Goal: Task Accomplishment & Management: Complete application form

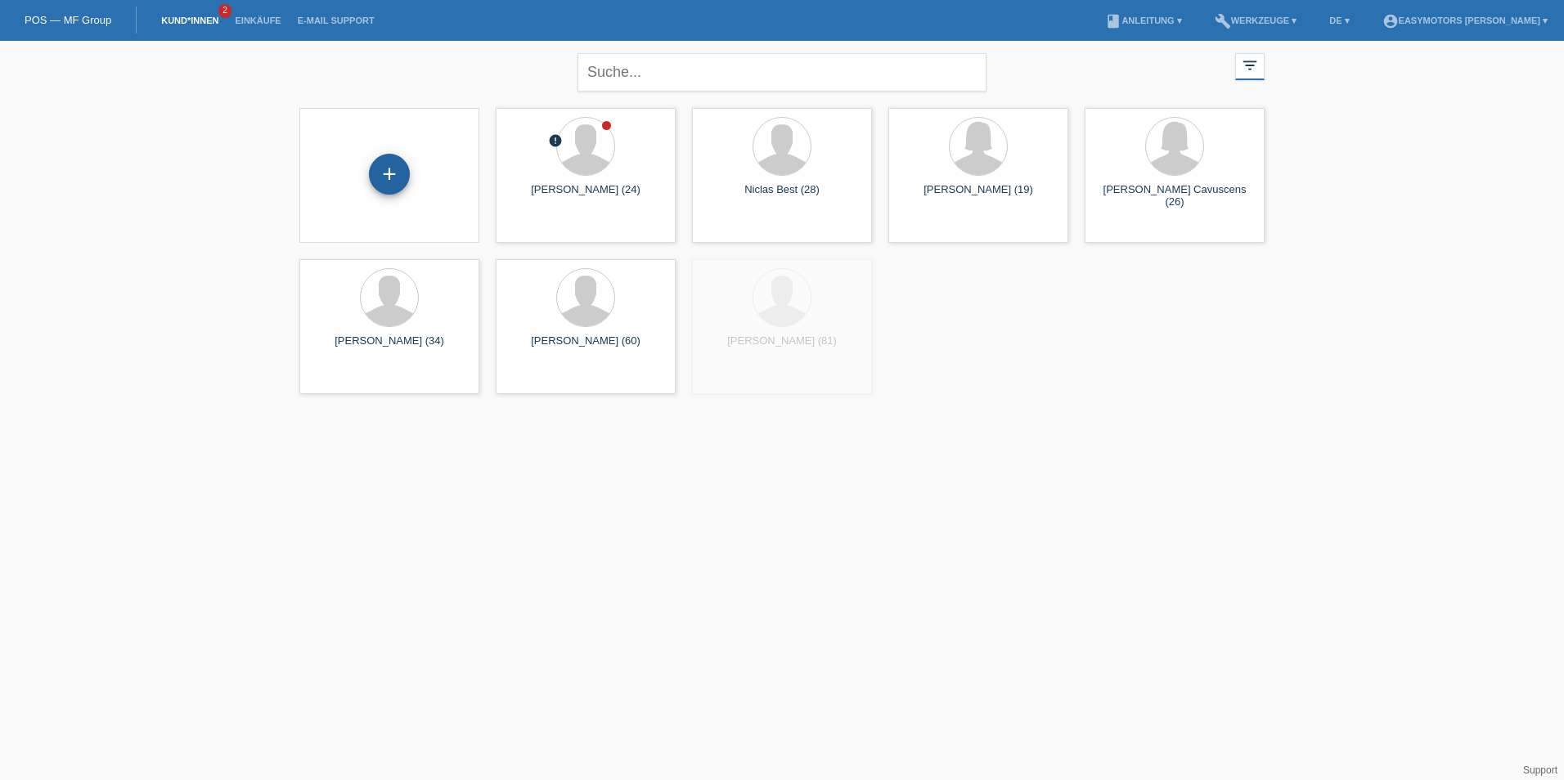
click at [393, 177] on div "+" at bounding box center [389, 174] width 41 height 41
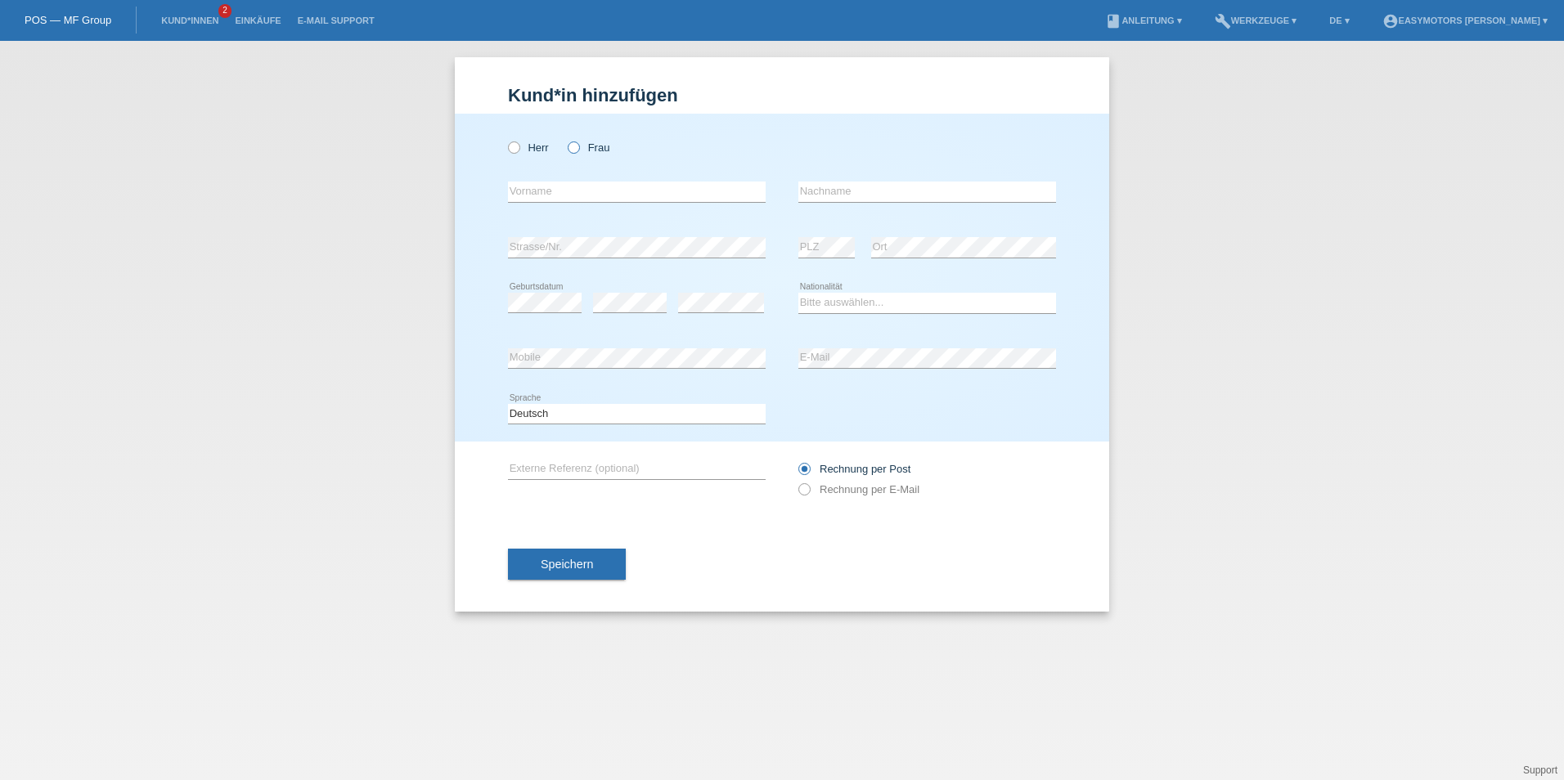
click at [596, 144] on label "Frau" at bounding box center [589, 147] width 42 height 12
click at [578, 144] on input "Frau" at bounding box center [573, 146] width 11 height 11
radio input "true"
click at [546, 196] on input "text" at bounding box center [637, 192] width 258 height 20
type input "[PERSON_NAME]"
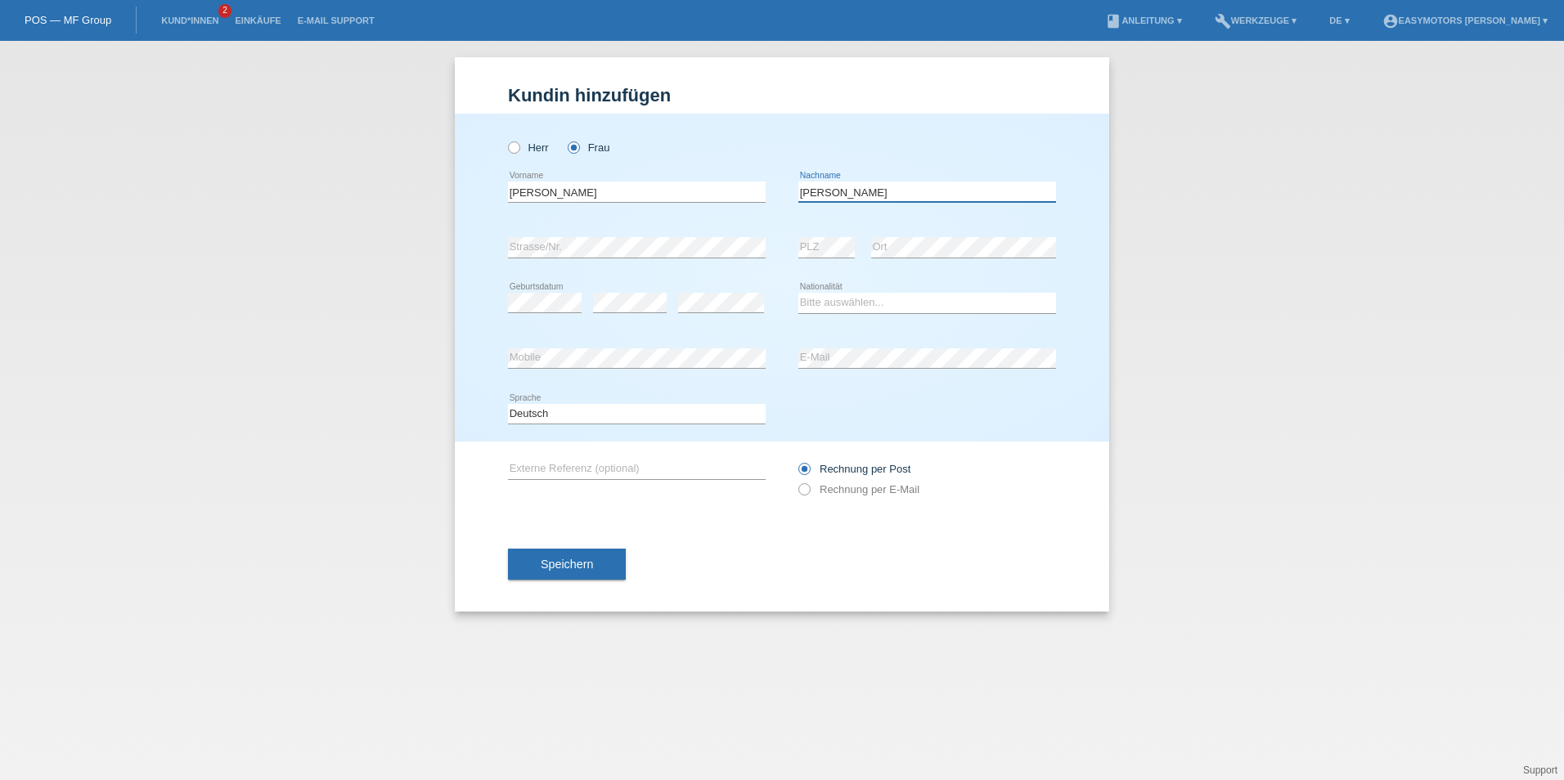
type input "[PERSON_NAME]"
select select "CH"
click at [594, 554] on button "Speichern" at bounding box center [567, 564] width 118 height 31
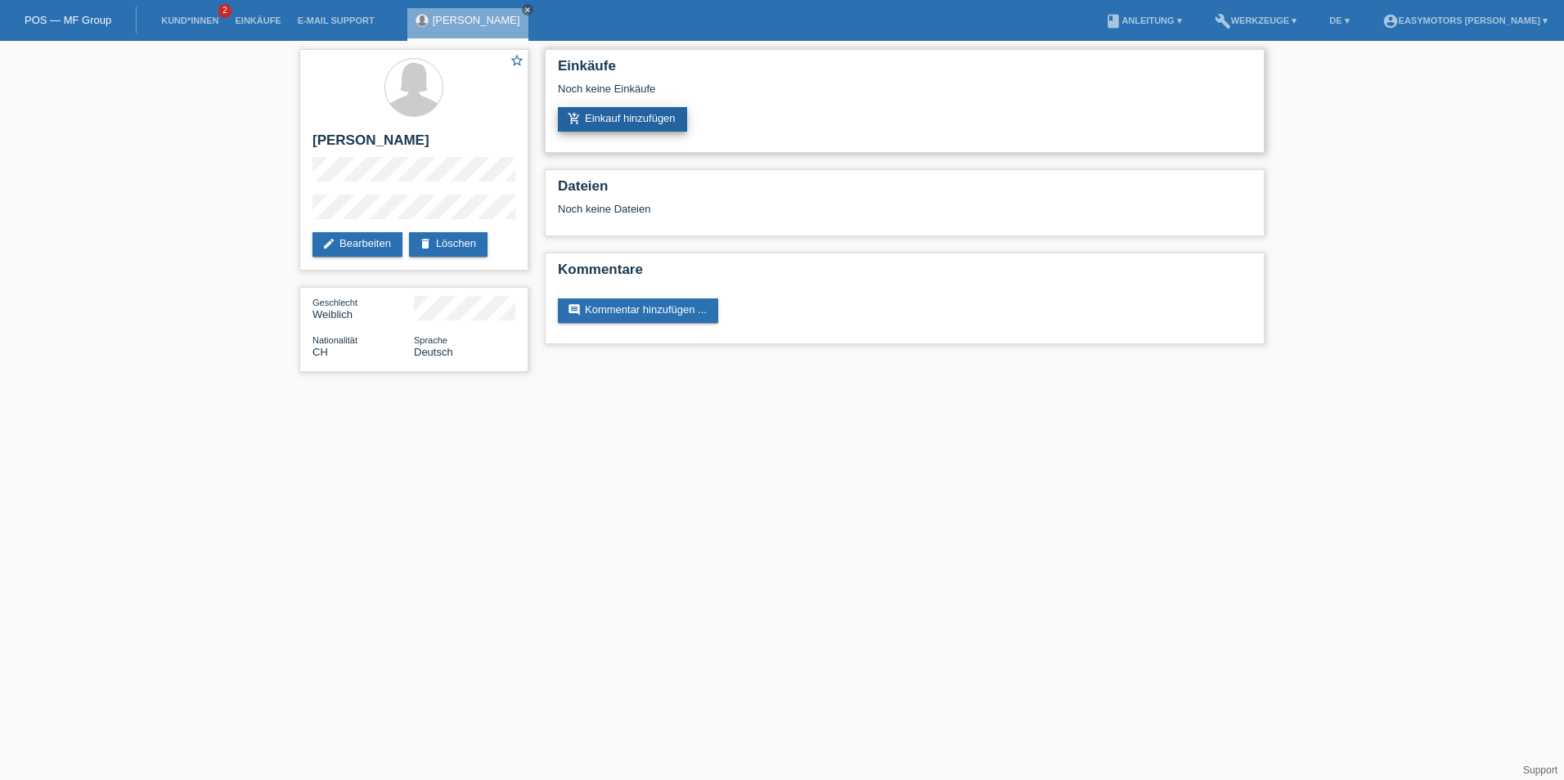
click at [600, 119] on link "add_shopping_cart Einkauf hinzufügen" at bounding box center [622, 119] width 129 height 25
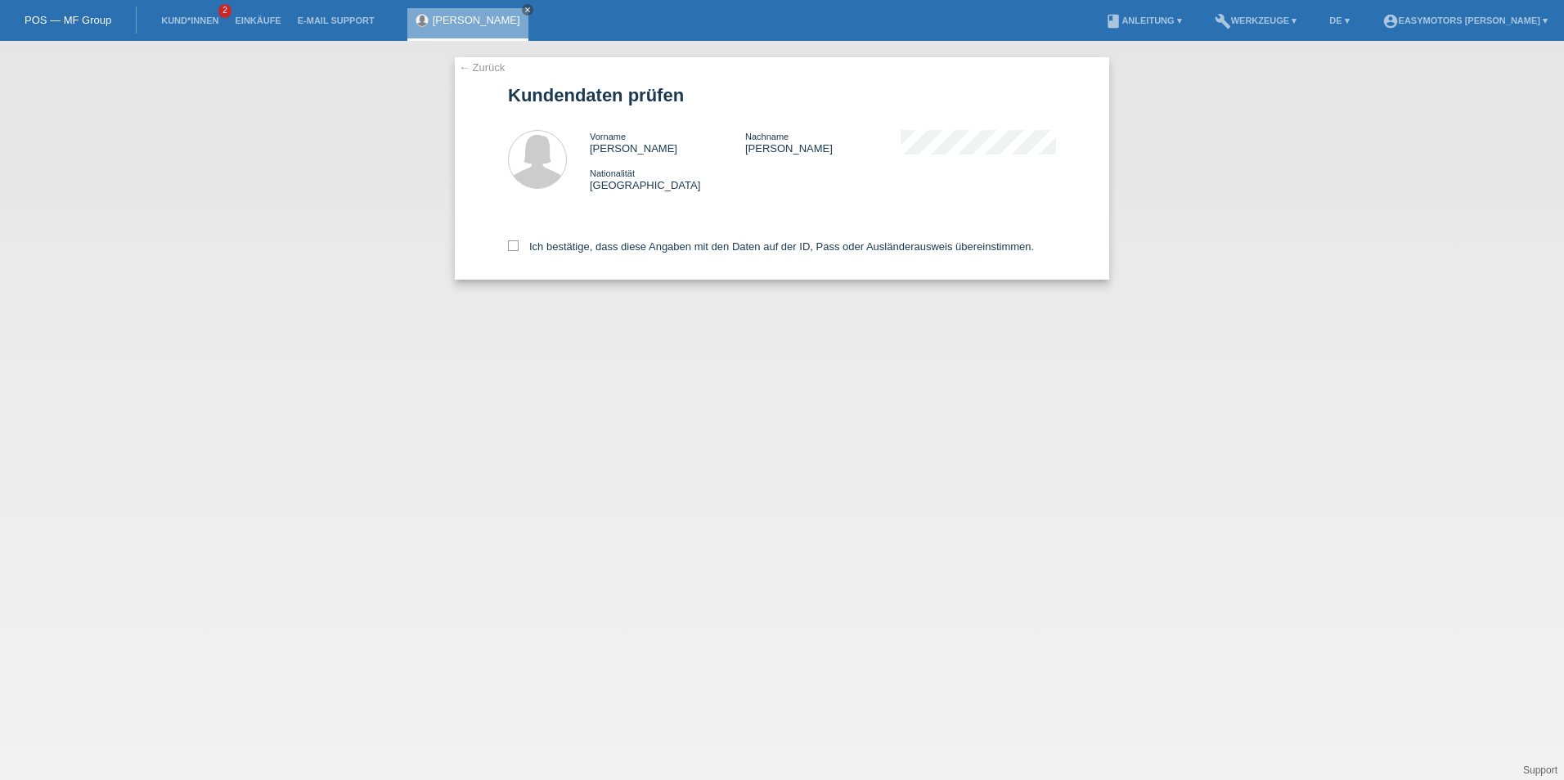
click at [583, 232] on div "Ich bestätige, dass diese Angaben mit den Daten auf der ID, Pass oder Ausländer…" at bounding box center [782, 244] width 548 height 72
click at [574, 243] on label "Ich bestätige, dass diese Angaben mit den Daten auf der ID, Pass oder Ausländer…" at bounding box center [771, 246] width 526 height 12
click at [519, 243] on input "Ich bestätige, dass diese Angaben mit den Daten auf der ID, Pass oder Ausländer…" at bounding box center [513, 245] width 11 height 11
checkbox input "true"
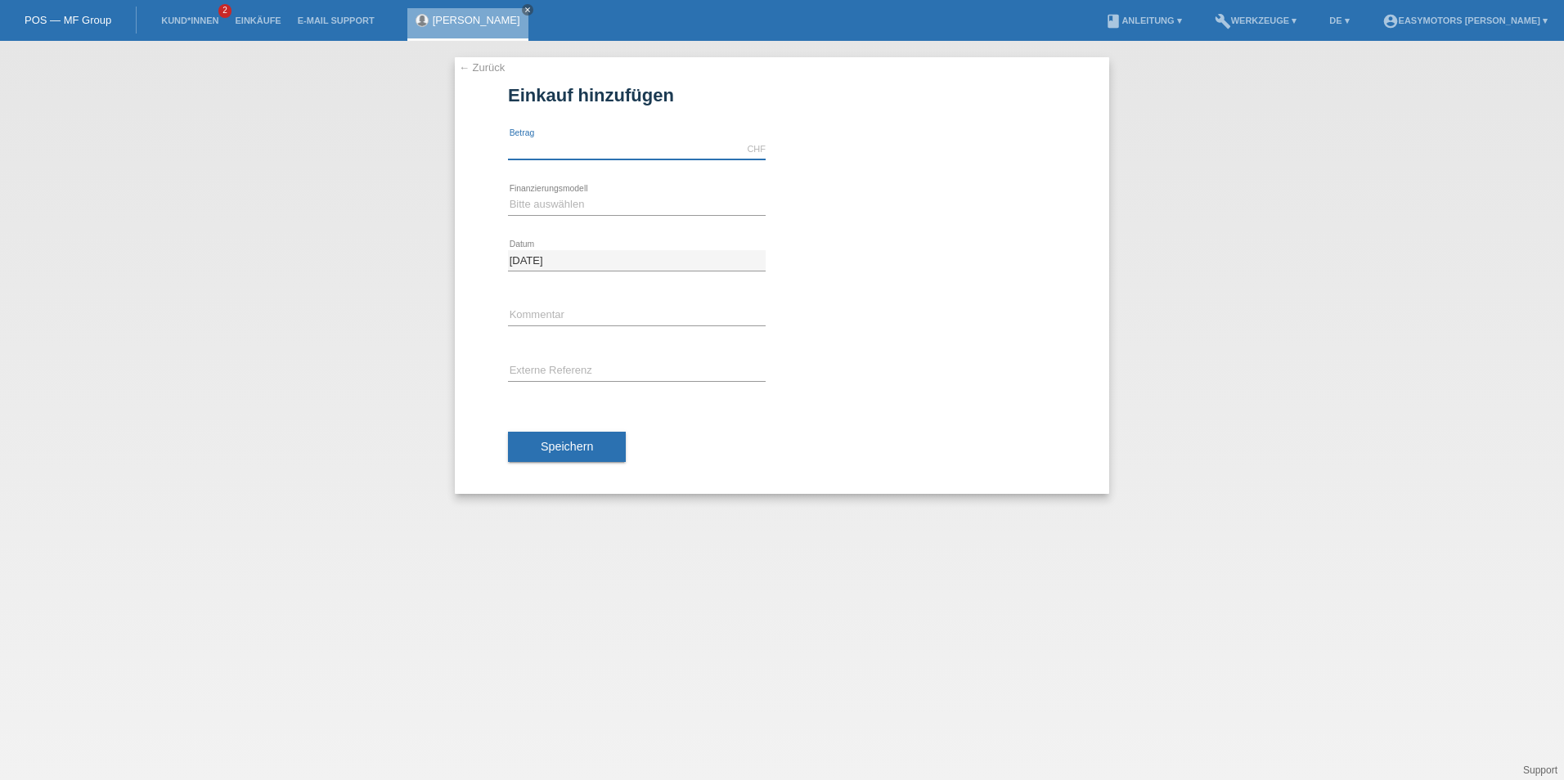
click at [537, 145] on input "text" at bounding box center [637, 149] width 258 height 20
type input "2800.00"
click at [547, 199] on select "Bitte auswählen Fixe Raten Kauf auf Rechnung mit Teilzahlungsoption" at bounding box center [637, 205] width 258 height 20
select select "81"
click at [508, 195] on select "Bitte auswählen Fixe Raten Kauf auf Rechnung mit Teilzahlungsoption" at bounding box center [637, 205] width 258 height 20
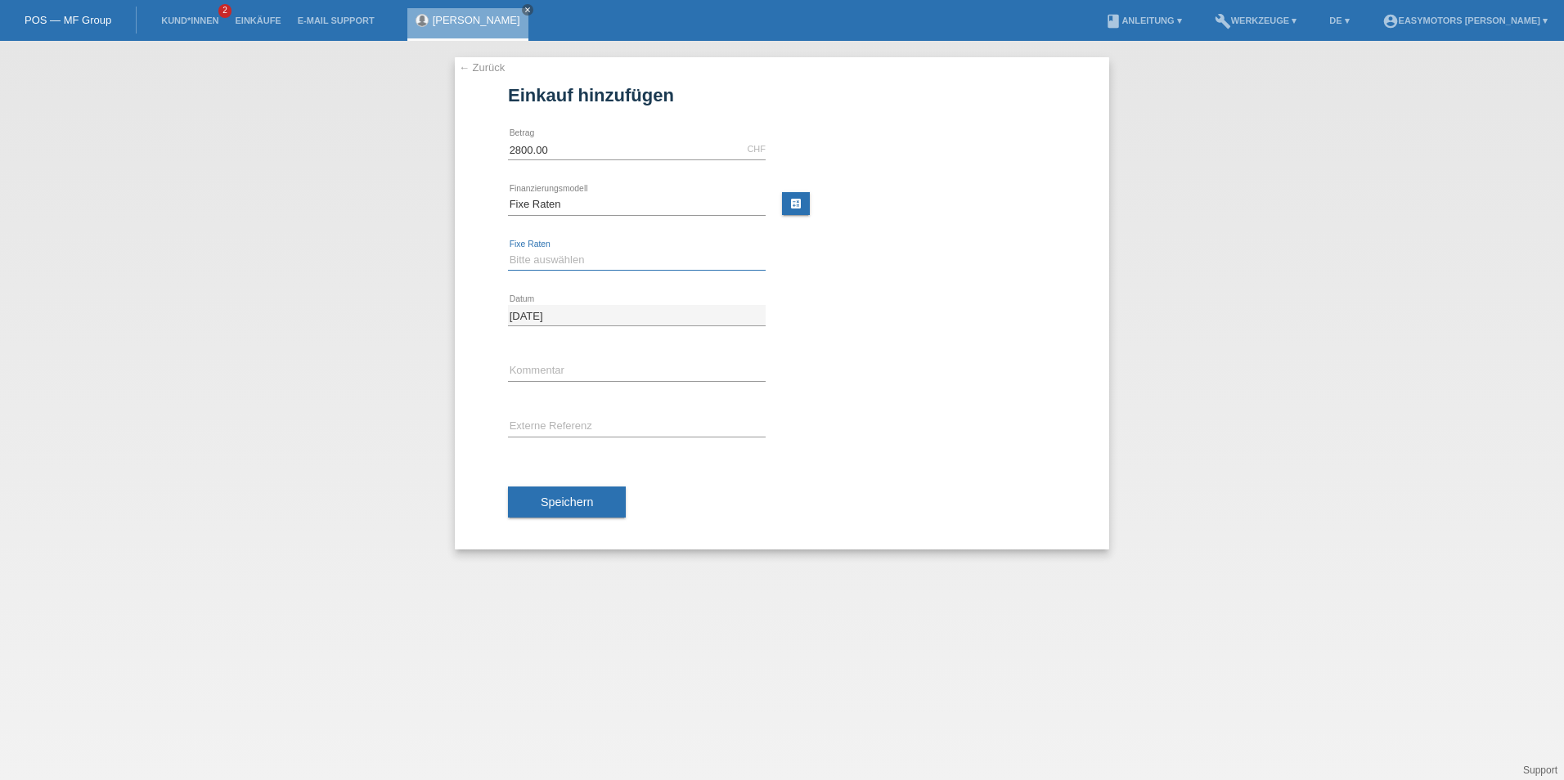
click at [547, 252] on select "Bitte auswählen 12 Raten 24 Raten 48 Raten" at bounding box center [637, 260] width 258 height 20
select select "320"
click at [508, 250] on select "Bitte auswählen 12 Raten 24 Raten 48 Raten" at bounding box center [637, 260] width 258 height 20
click at [533, 501] on button "Speichern" at bounding box center [567, 502] width 118 height 31
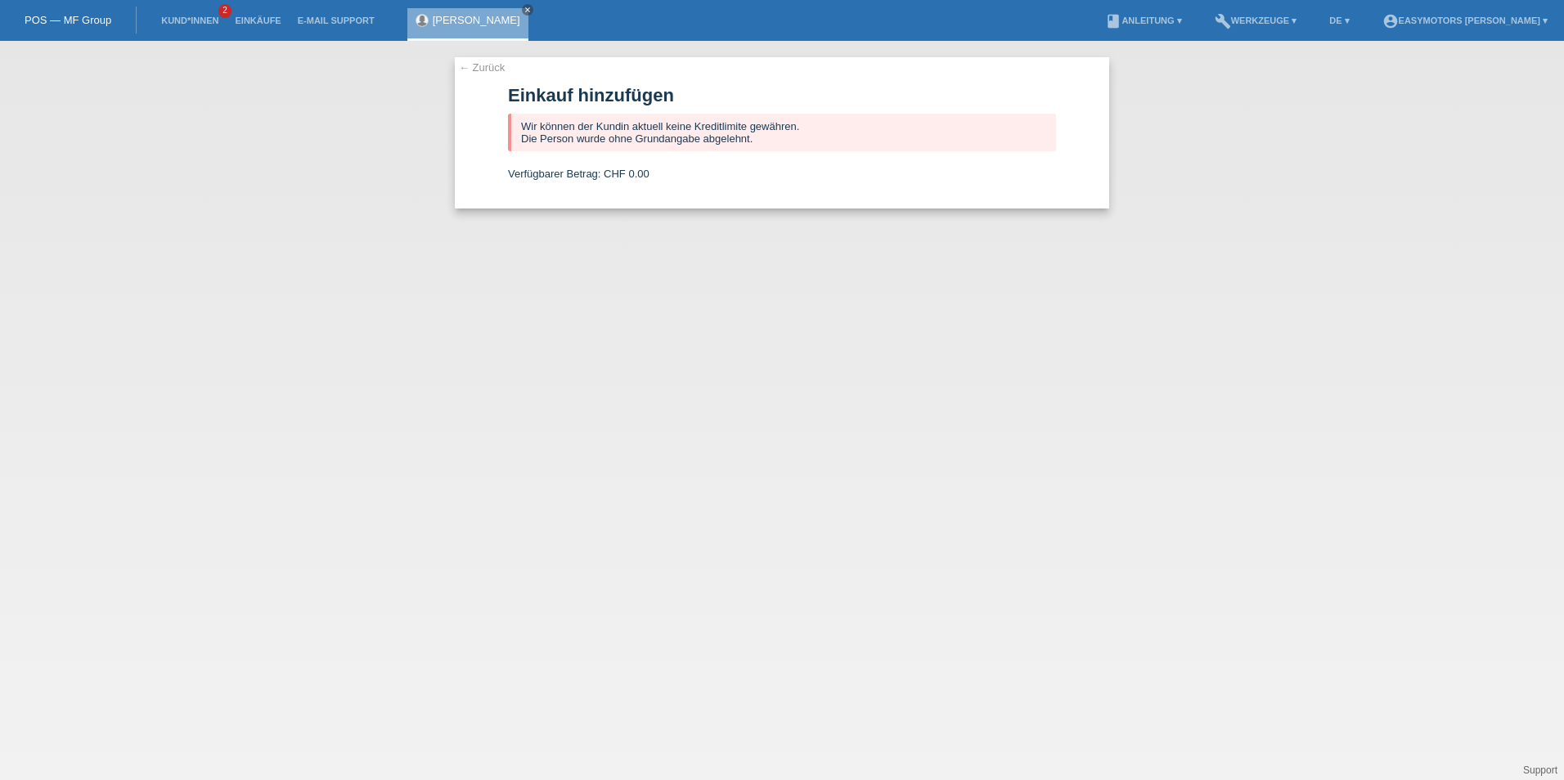
click at [484, 70] on link "← Zurück" at bounding box center [482, 67] width 46 height 12
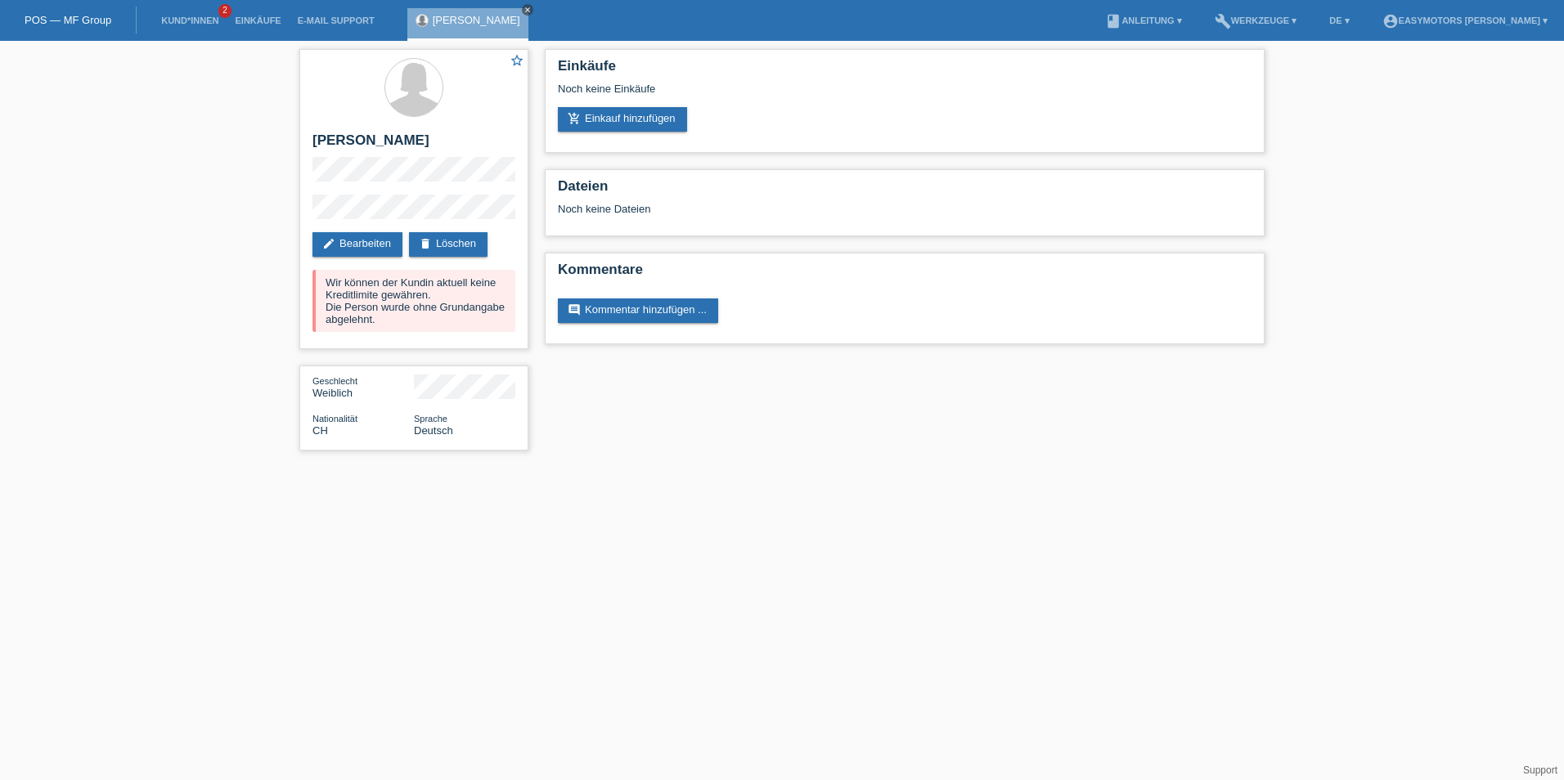
click at [523, 9] on icon "close" at bounding box center [527, 10] width 8 height 8
click at [217, 25] on li "Kund*innen 2" at bounding box center [190, 21] width 74 height 42
click at [209, 22] on link "Kund*innen" at bounding box center [190, 21] width 74 height 10
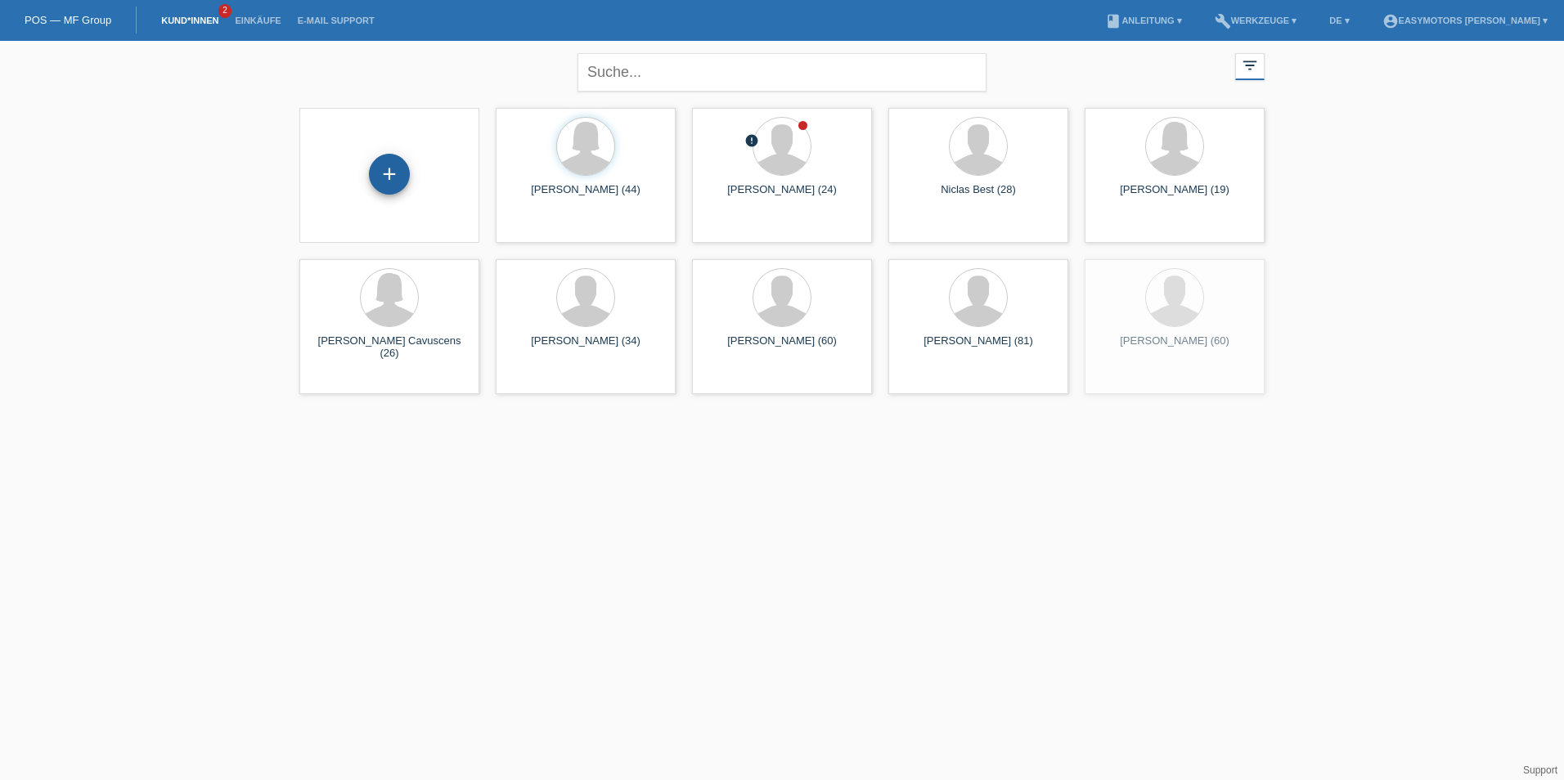
click at [388, 182] on div "+" at bounding box center [389, 174] width 41 height 41
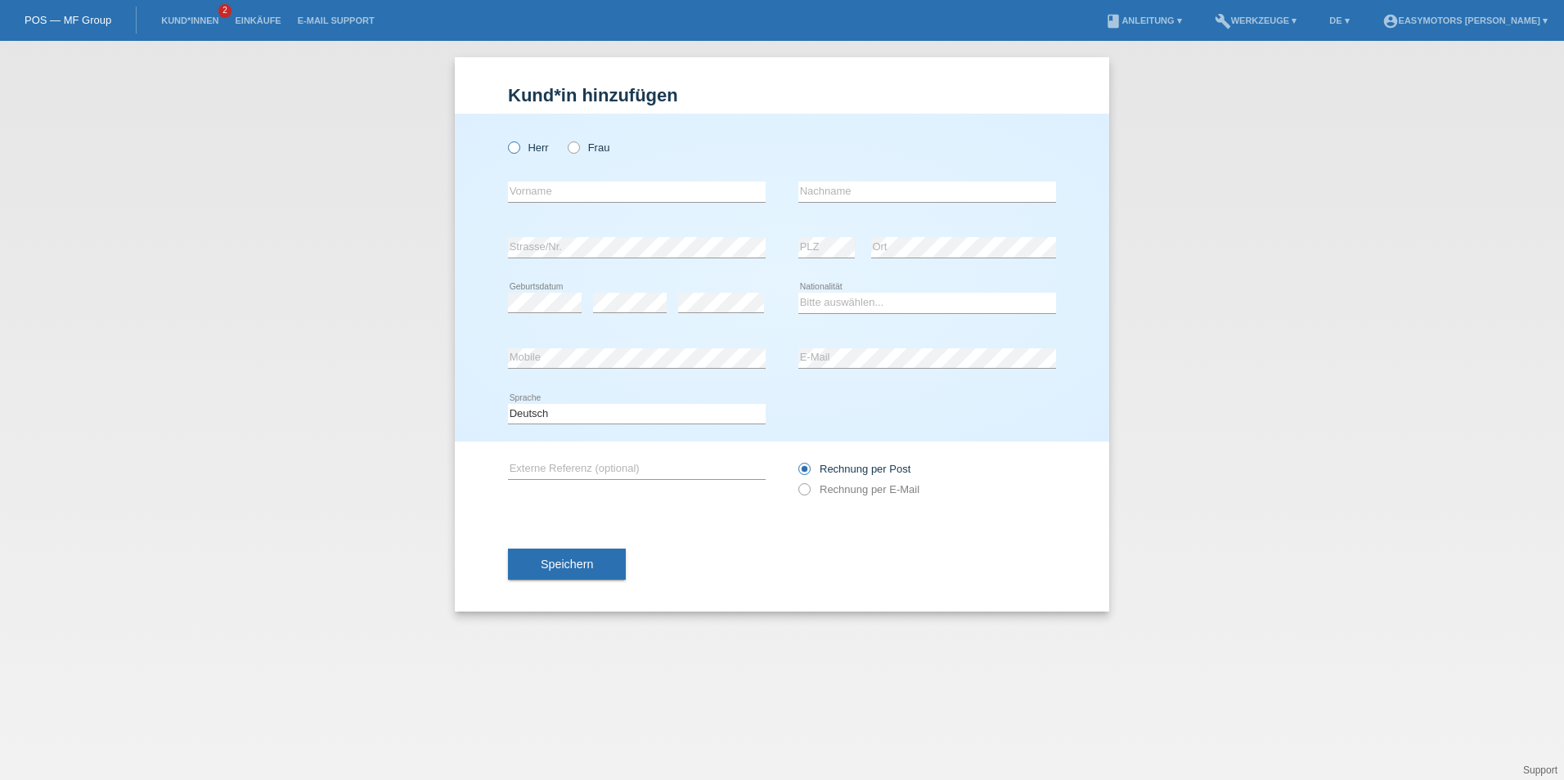
click at [543, 152] on label "Herr" at bounding box center [528, 147] width 41 height 12
click at [519, 152] on input "Herr" at bounding box center [513, 146] width 11 height 11
radio input "true"
click at [541, 191] on input "text" at bounding box center [637, 192] width 258 height 20
type input "[PERSON_NAME]"
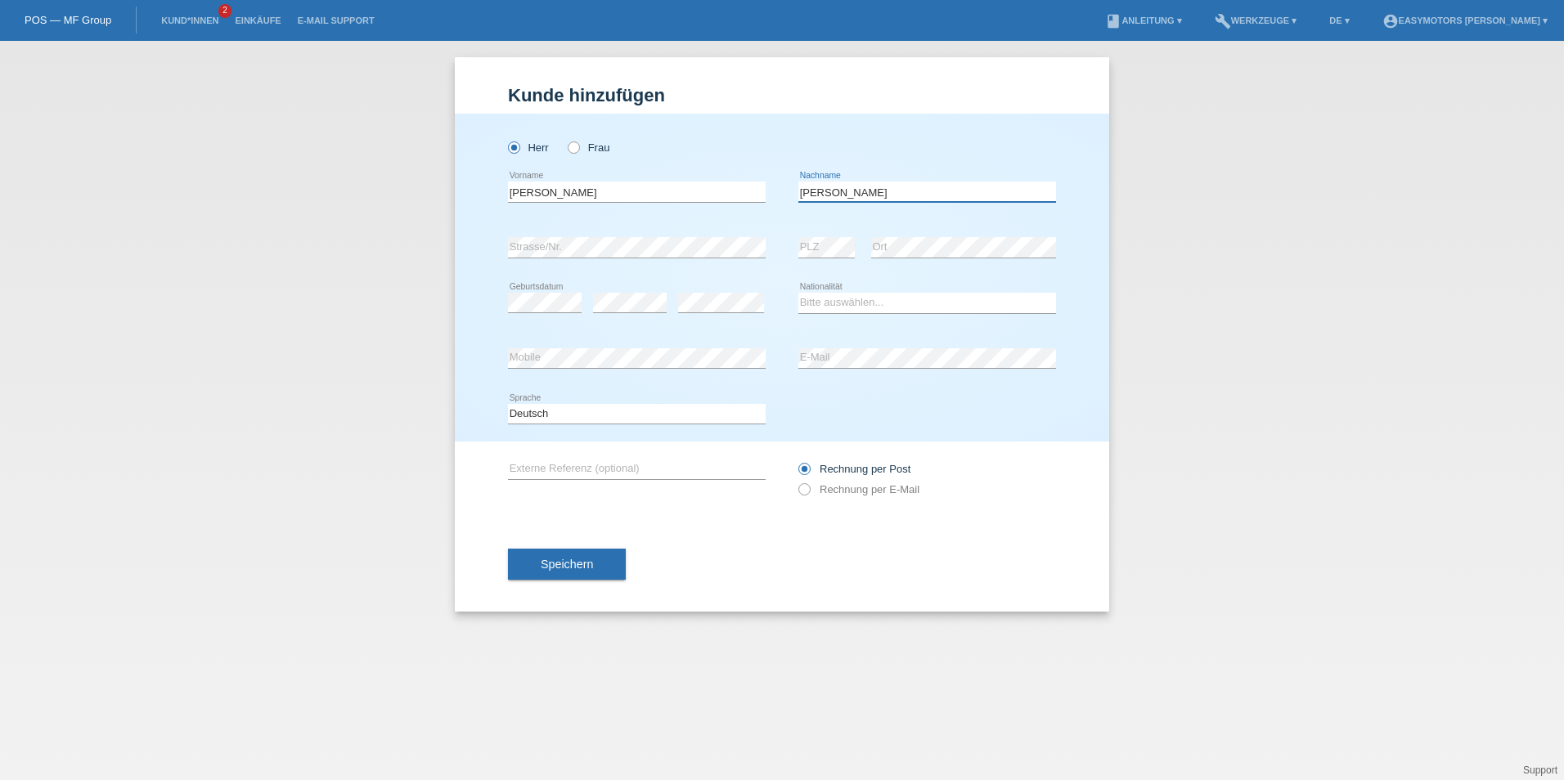
type input "[PERSON_NAME]"
click at [527, 290] on div "error Geburtsdatum" at bounding box center [545, 304] width 74 height 56
select select "CH"
click at [578, 566] on span "Speichern" at bounding box center [567, 564] width 52 height 13
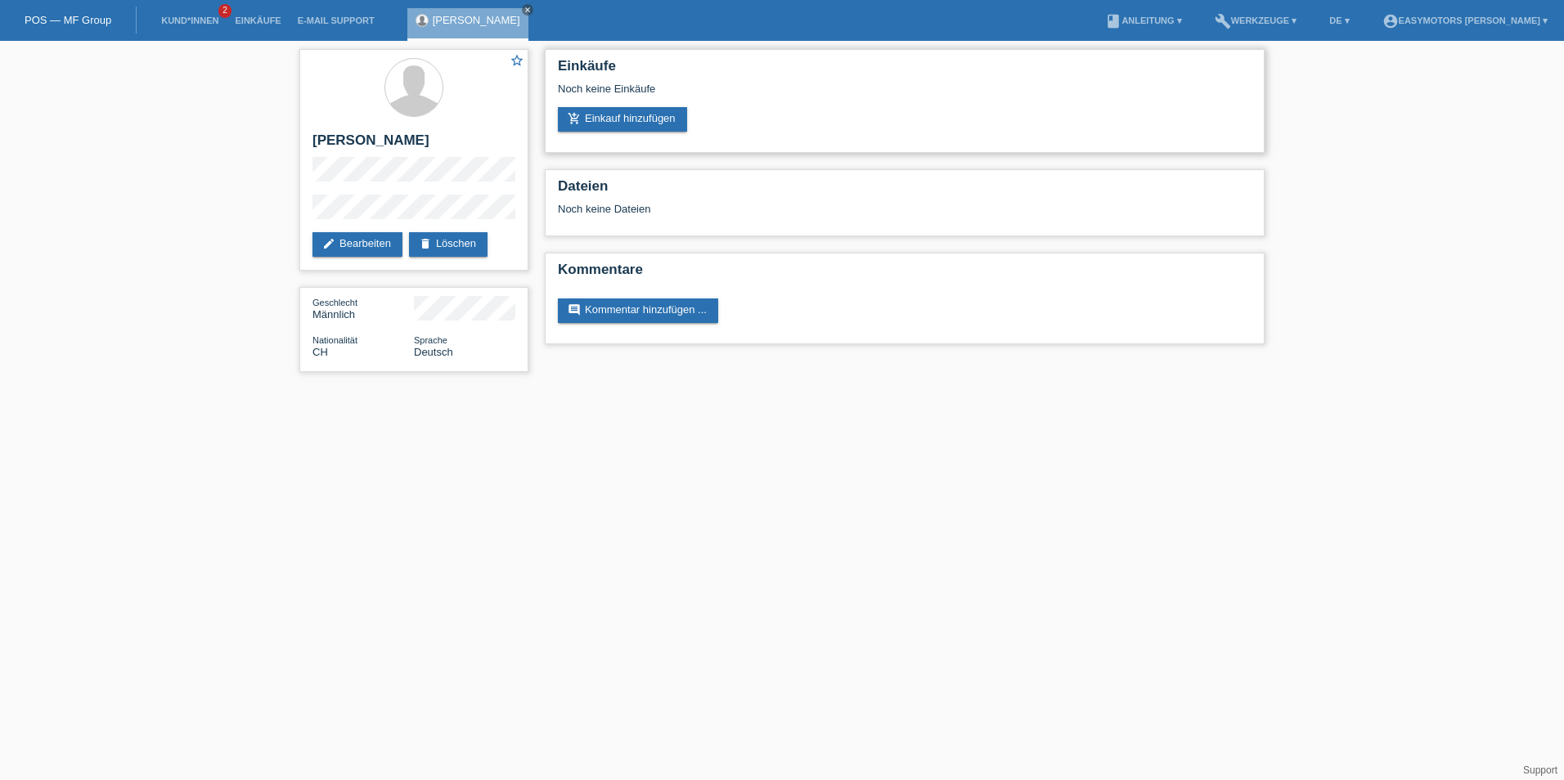
click at [646, 133] on div "Einkäufe Noch keine Einkäufe add_shopping_cart Einkauf hinzufügen" at bounding box center [905, 101] width 720 height 104
click at [649, 117] on link "add_shopping_cart Einkauf hinzufügen" at bounding box center [622, 119] width 129 height 25
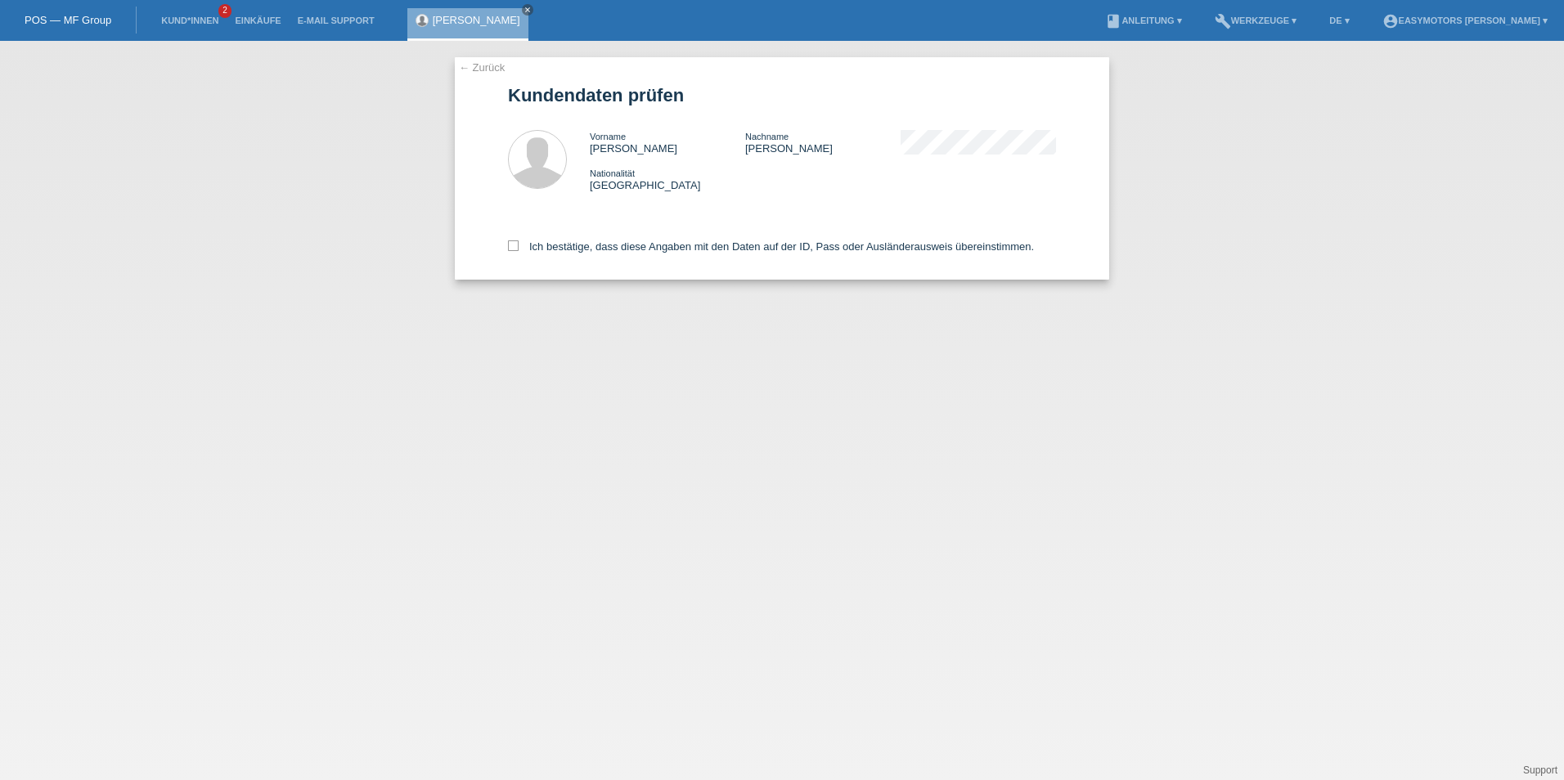
drag, startPoint x: 622, startPoint y: 227, endPoint x: 622, endPoint y: 237, distance: 10.6
click at [622, 231] on div "Ich bestätige, dass diese Angaben mit den Daten auf der ID, Pass oder Ausländer…" at bounding box center [782, 244] width 548 height 72
click at [622, 239] on div "Ich bestätige, dass diese Angaben mit den Daten auf der ID, Pass oder Ausländer…" at bounding box center [782, 244] width 548 height 72
click at [620, 245] on label "Ich bestätige, dass diese Angaben mit den Daten auf der ID, Pass oder Ausländer…" at bounding box center [771, 246] width 526 height 12
click at [519, 245] on input "Ich bestätige, dass diese Angaben mit den Daten auf der ID, Pass oder Ausländer…" at bounding box center [513, 245] width 11 height 11
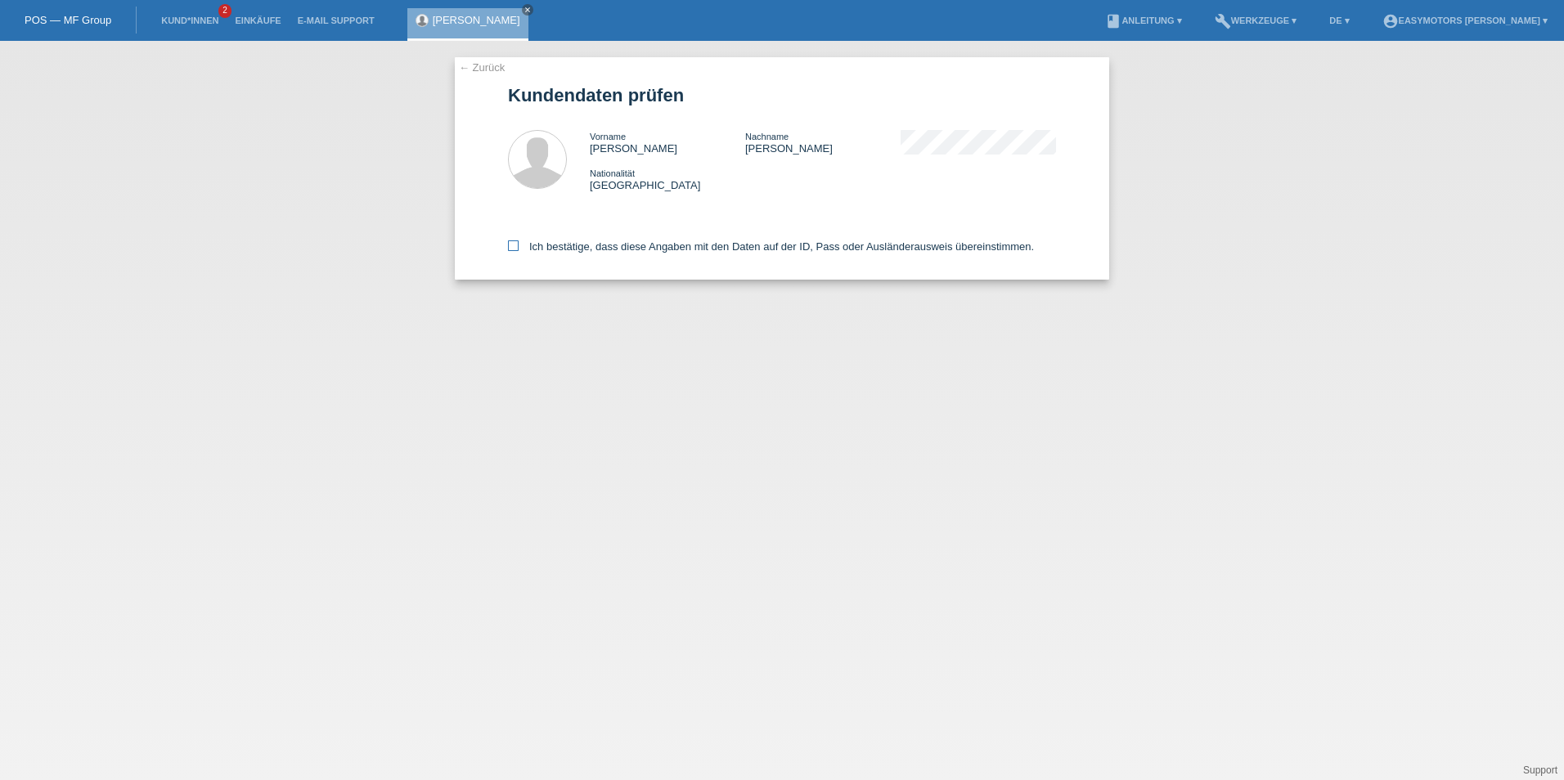
checkbox input "true"
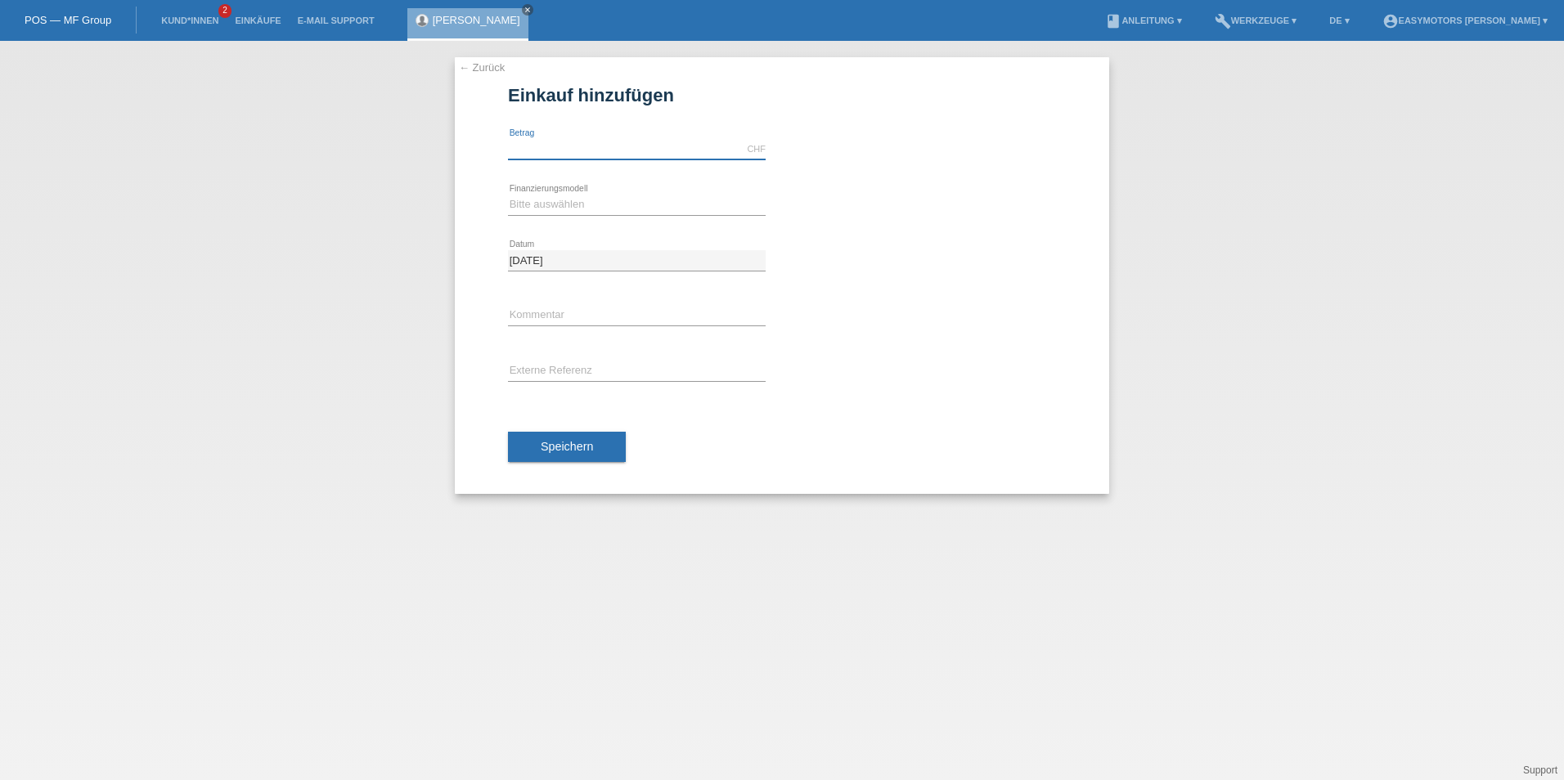
click at [581, 145] on input "text" at bounding box center [637, 149] width 258 height 20
type input "2800.00"
click at [535, 202] on select "Bitte auswählen Fixe Raten Kauf auf Rechnung mit Teilzahlungsoption" at bounding box center [637, 205] width 258 height 20
select select "81"
click at [508, 195] on select "Bitte auswählen Fixe Raten Kauf auf Rechnung mit Teilzahlungsoption" at bounding box center [637, 205] width 258 height 20
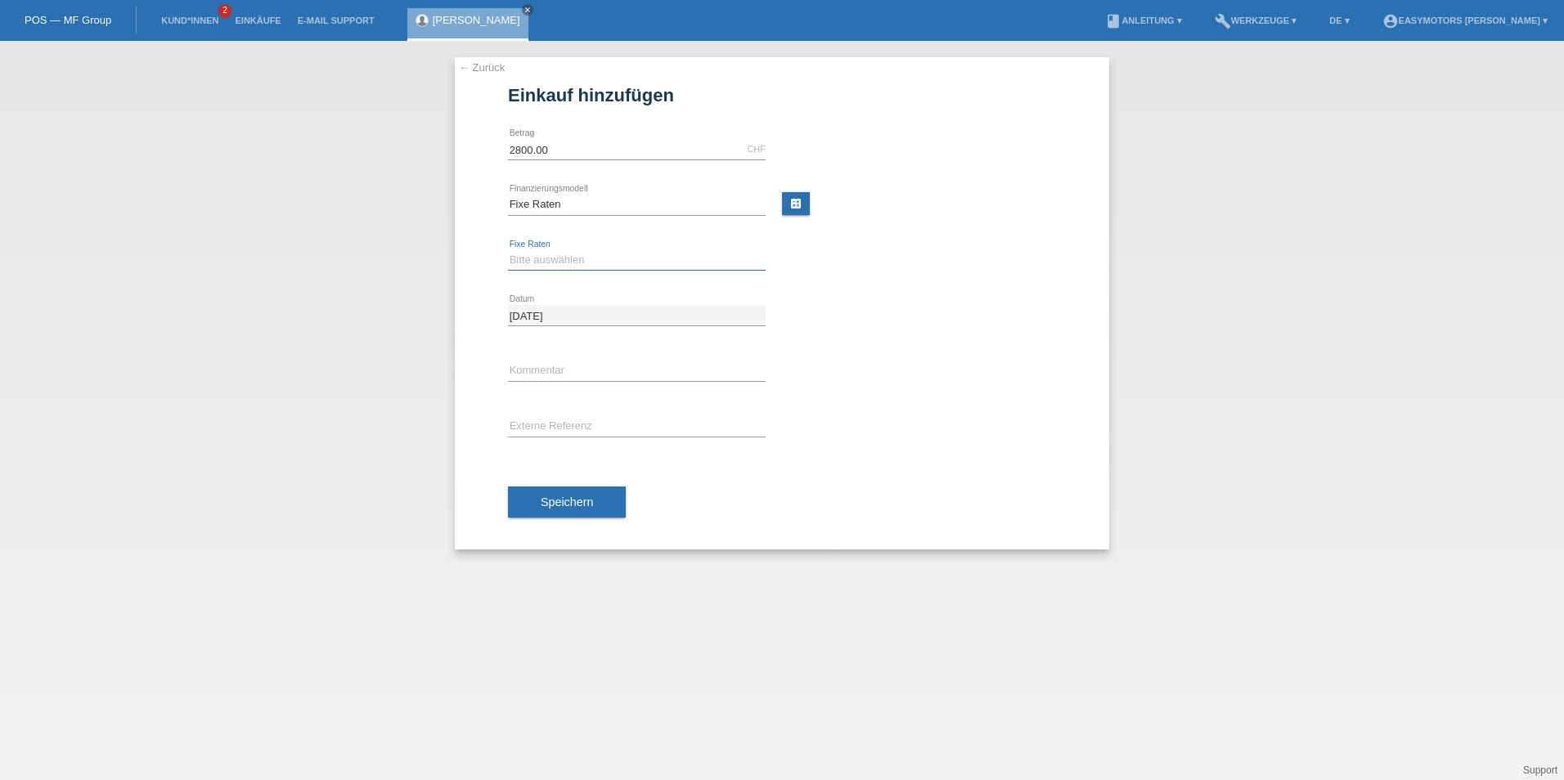
click at [540, 254] on select "Bitte auswählen 12 Raten 24 Raten 48 Raten" at bounding box center [637, 260] width 258 height 20
select select "320"
click at [508, 250] on select "Bitte auswählen 12 Raten 24 Raten 48 Raten" at bounding box center [637, 260] width 258 height 20
click at [572, 507] on span "Speichern" at bounding box center [567, 502] width 52 height 13
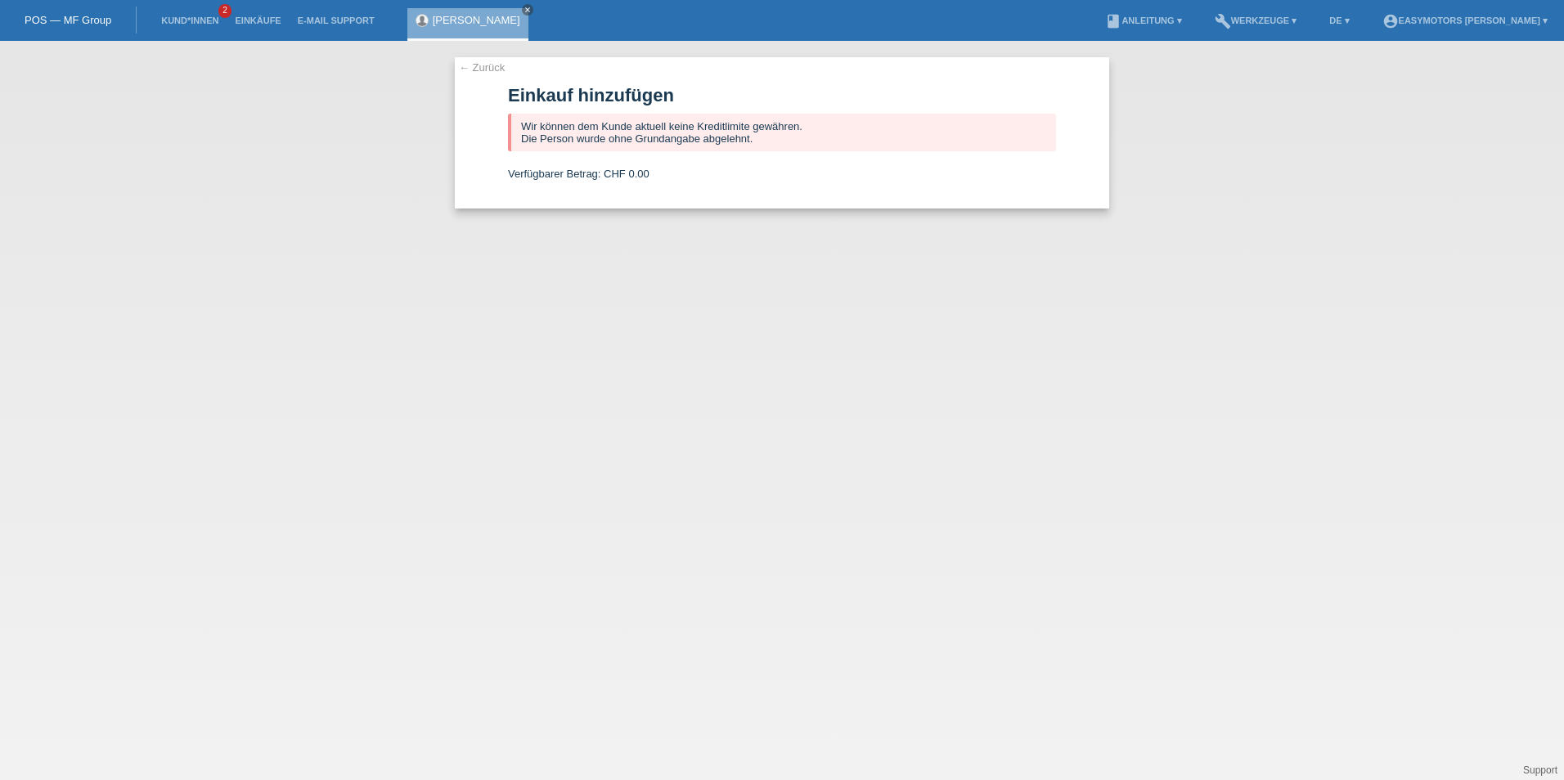
click at [474, 65] on link "← Zurück" at bounding box center [482, 67] width 46 height 12
